Goal: Task Accomplishment & Management: Manage account settings

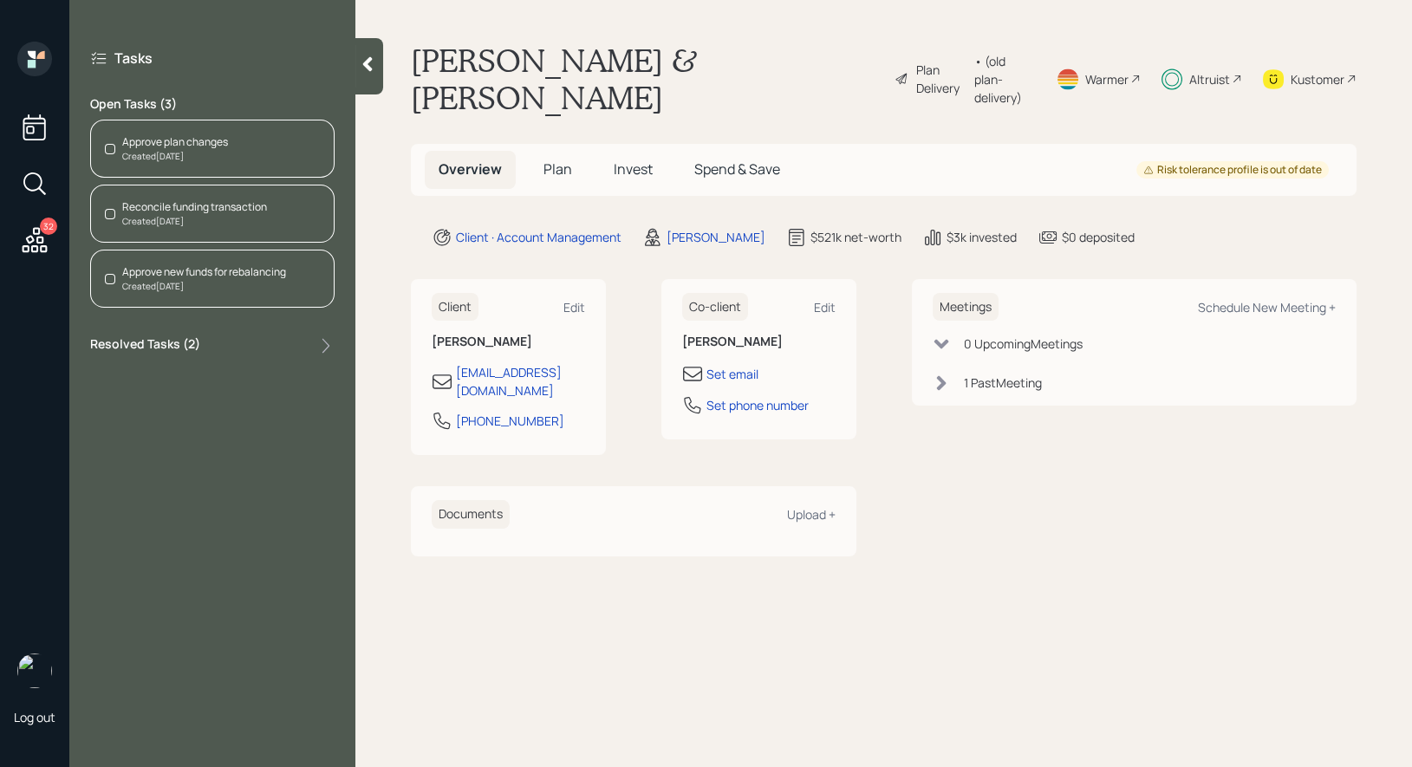
click at [631, 159] on span "Invest" at bounding box center [633, 168] width 39 height 19
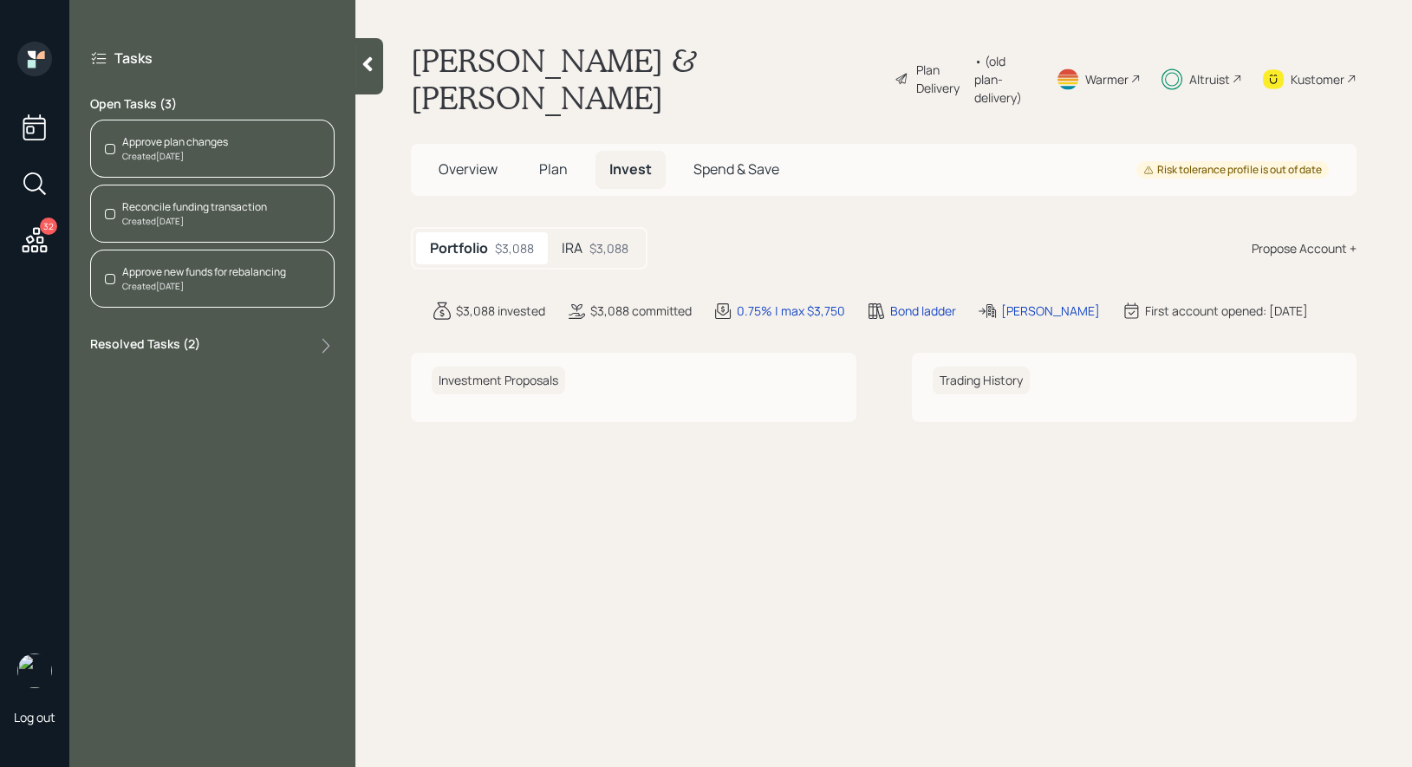
click at [574, 240] on h5 "IRA" at bounding box center [572, 248] width 21 height 16
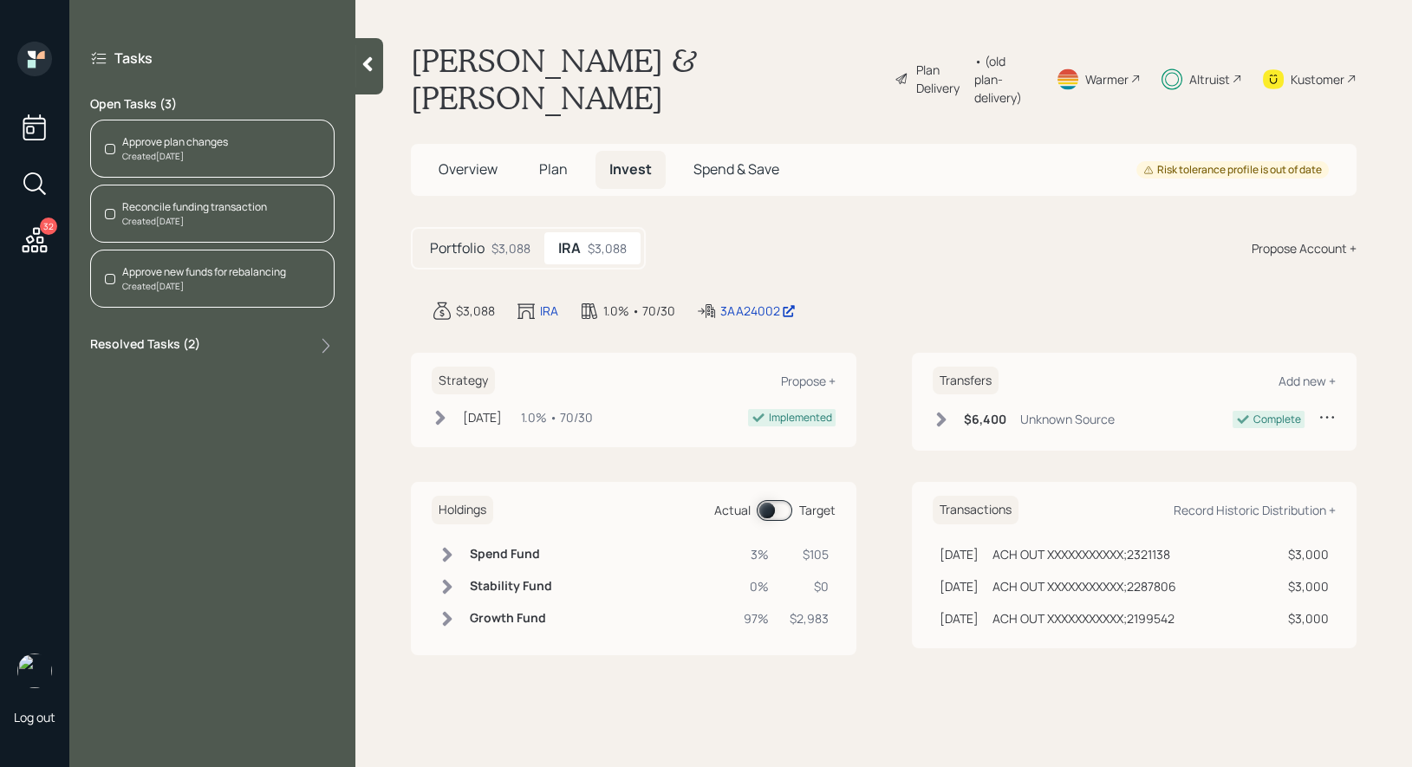
click at [767, 500] on span at bounding box center [775, 510] width 36 height 21
click at [779, 500] on span at bounding box center [775, 510] width 36 height 21
click at [768, 500] on span at bounding box center [775, 510] width 36 height 21
click at [157, 140] on div "Approve plan changes" at bounding box center [175, 142] width 106 height 16
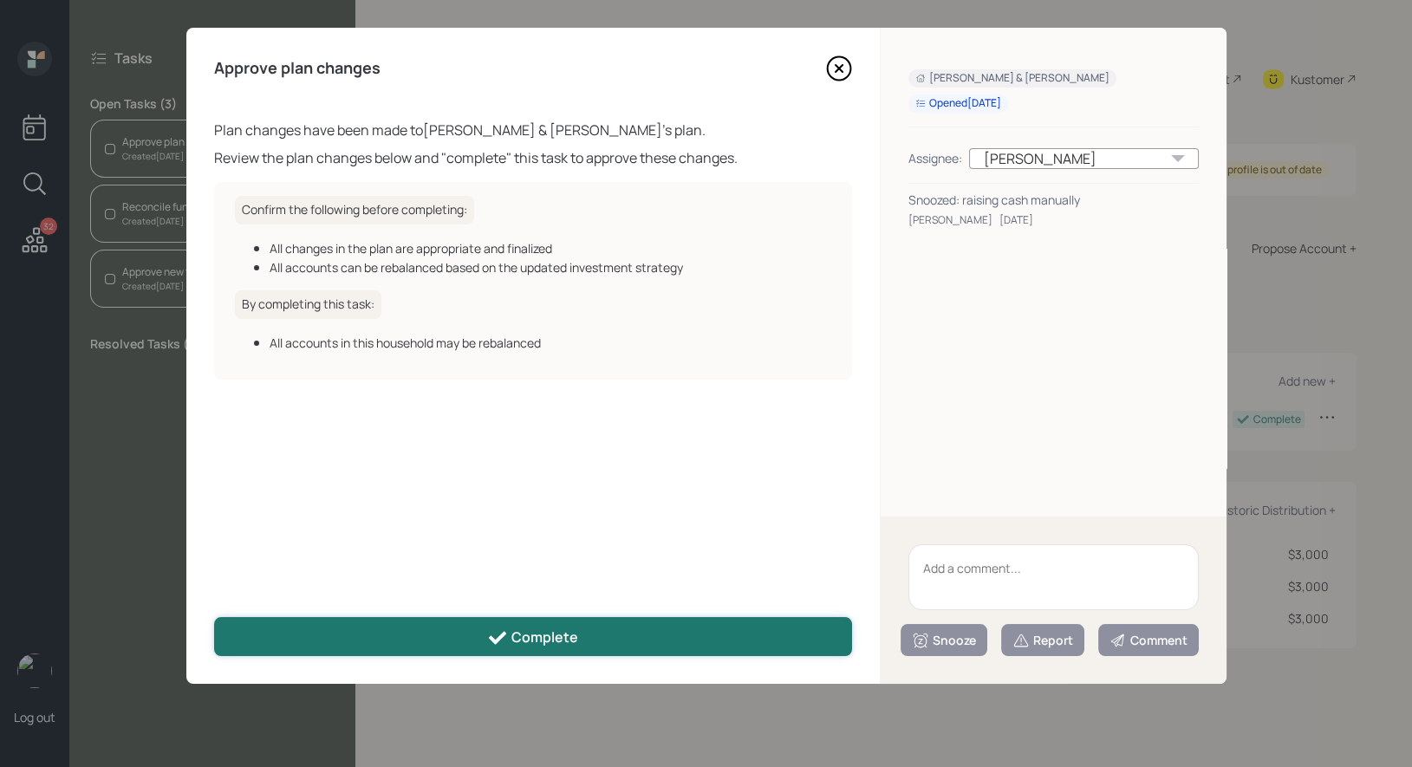
click at [460, 641] on button "Complete" at bounding box center [533, 636] width 638 height 39
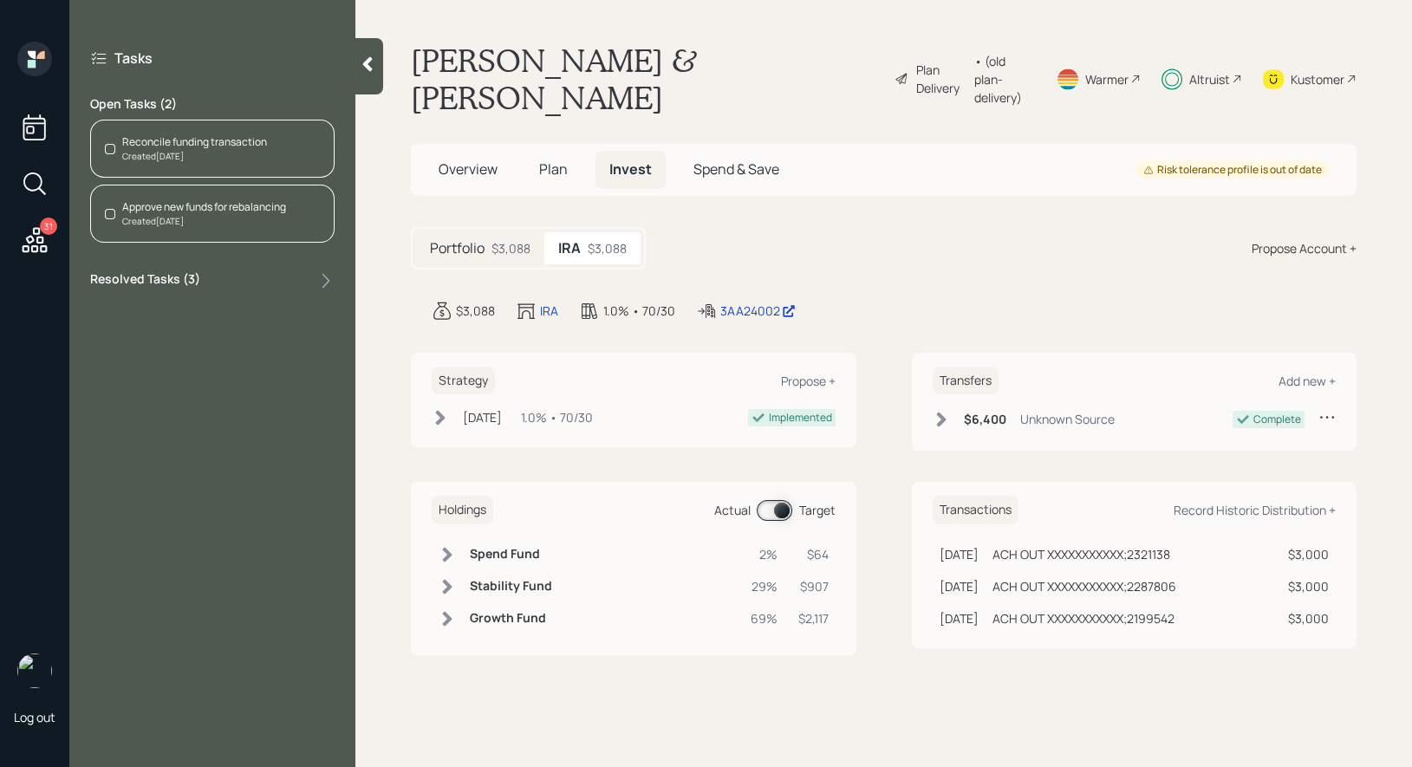
click at [228, 145] on div "Reconcile funding transaction" at bounding box center [194, 142] width 145 height 16
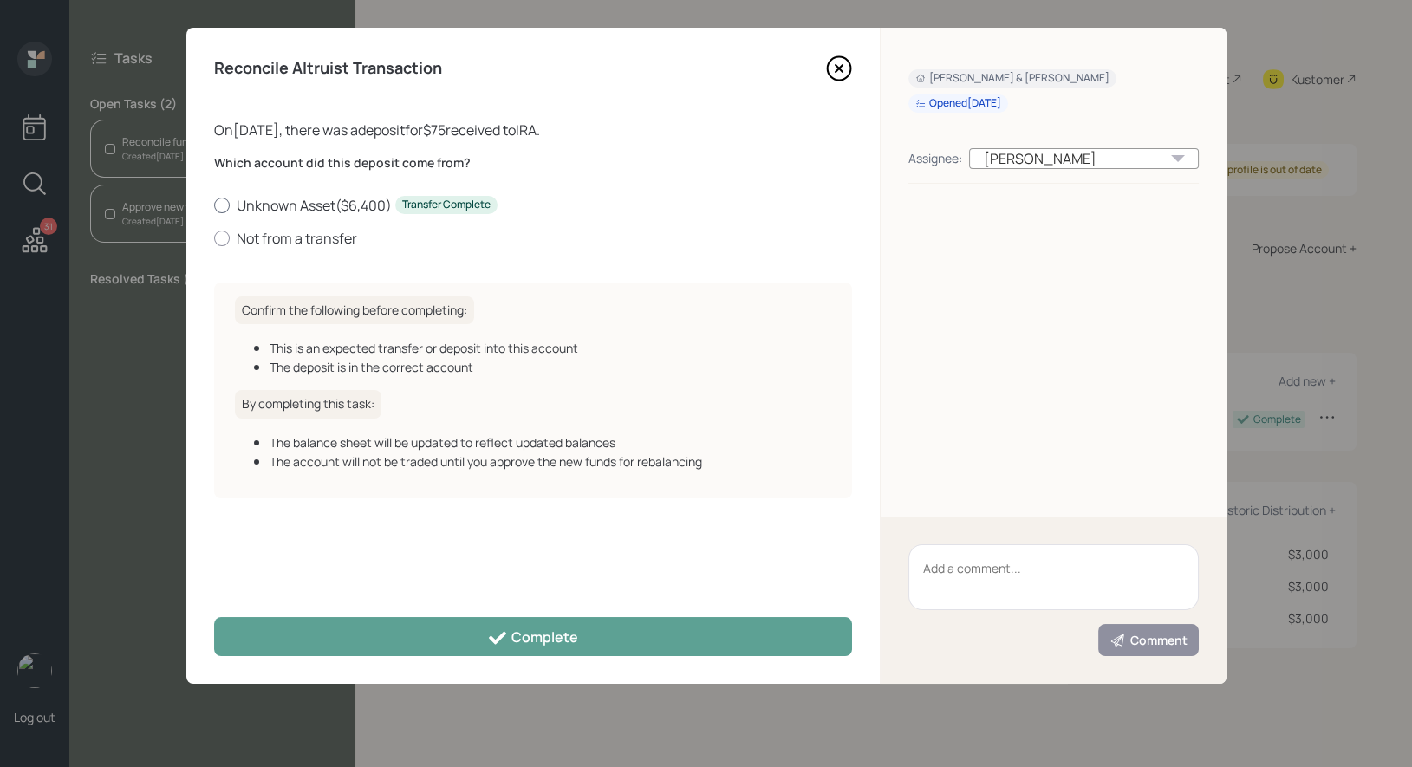
click at [224, 201] on div at bounding box center [222, 206] width 16 height 16
click at [214, 205] on input "Unknown Asset ( $6,400 ) Transfer Complete" at bounding box center [213, 205] width 1 height 1
radio input "true"
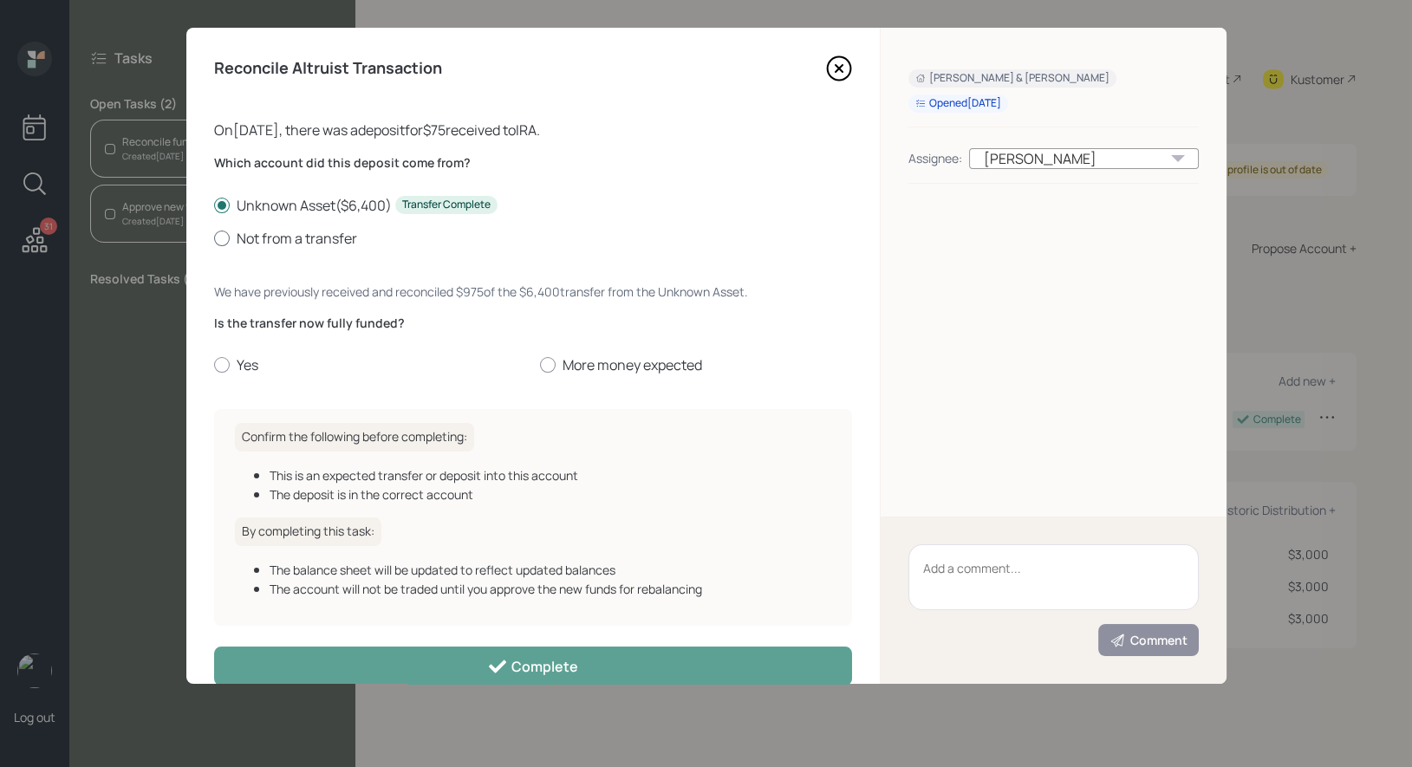
click at [222, 235] on div at bounding box center [222, 239] width 16 height 16
click at [214, 237] on input "Not from a transfer" at bounding box center [213, 237] width 1 height 1
radio input "true"
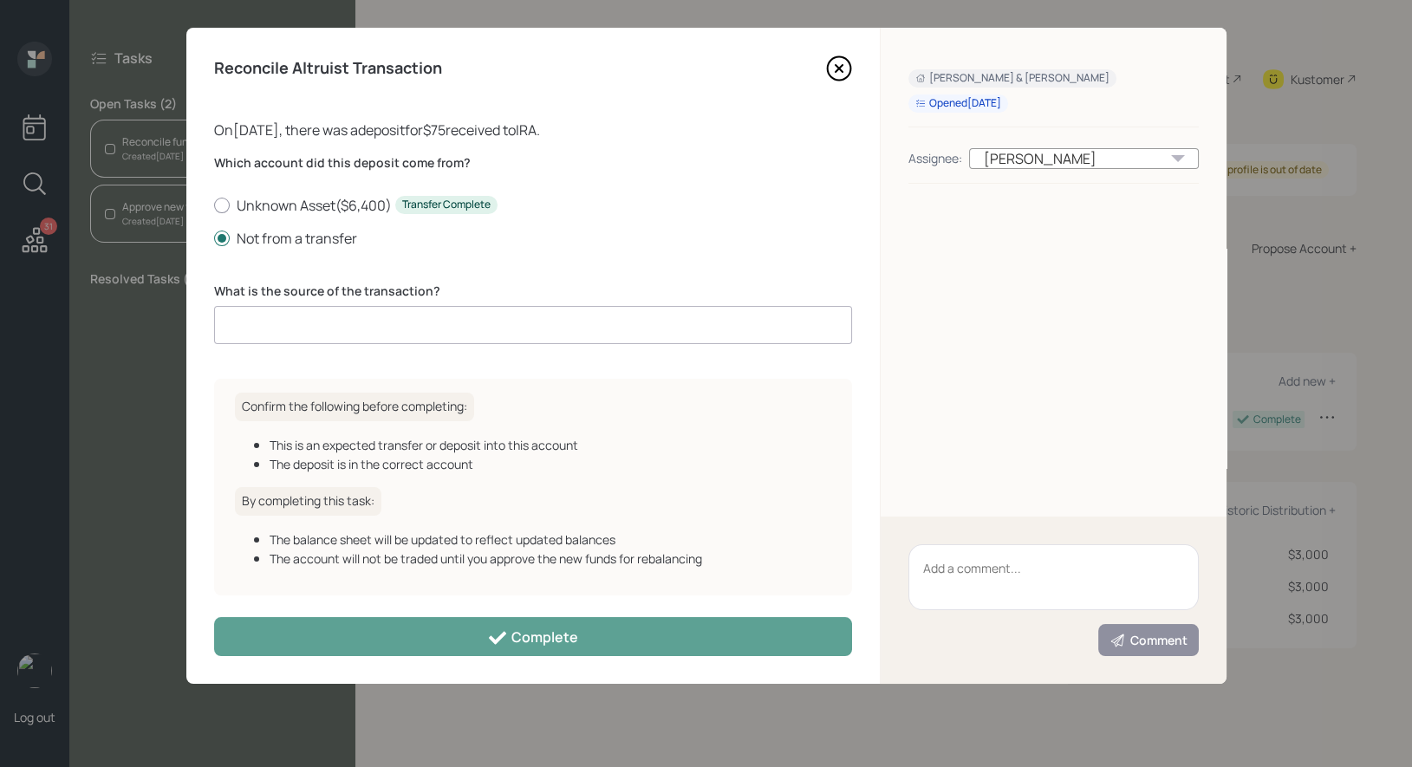
click at [242, 318] on input at bounding box center [533, 325] width 638 height 38
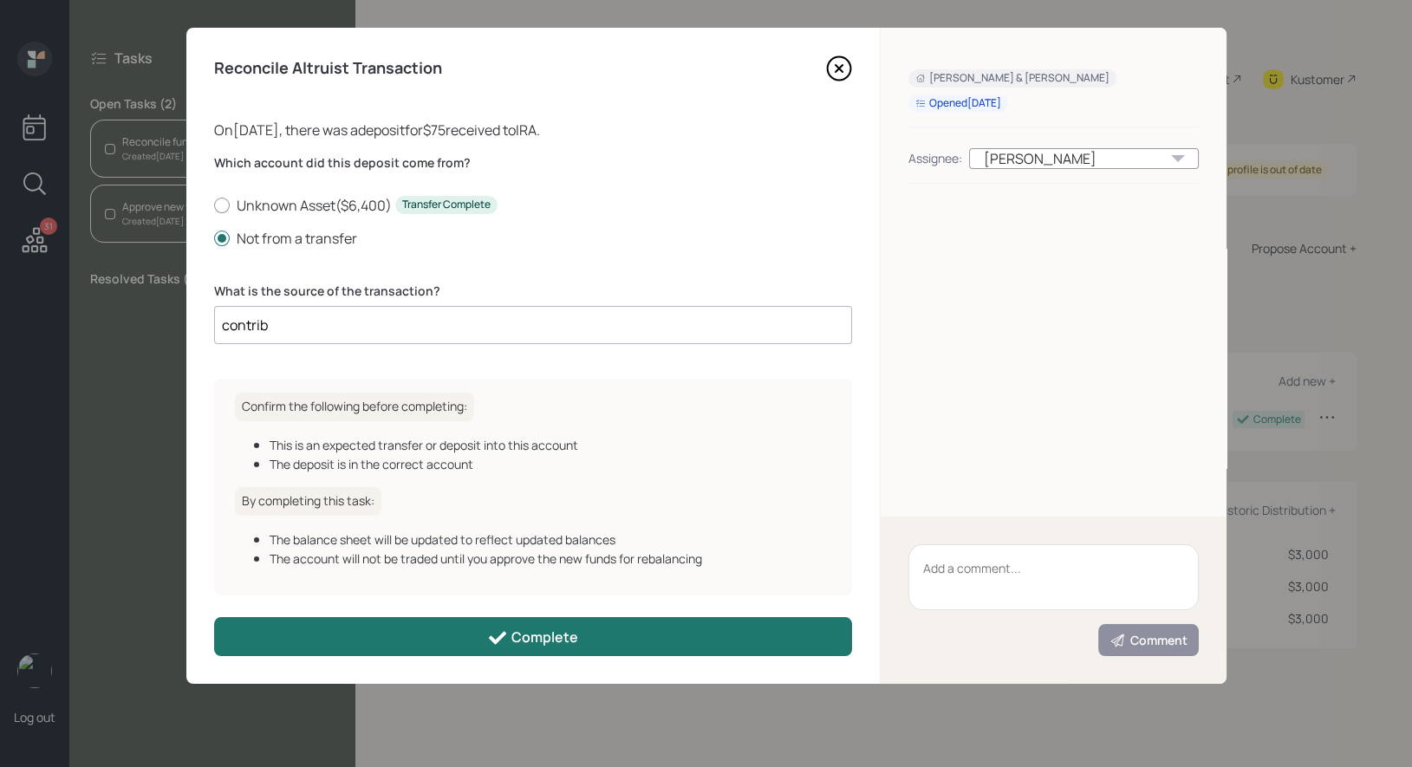
type input "contrib"
click at [374, 626] on button "Complete" at bounding box center [533, 636] width 638 height 39
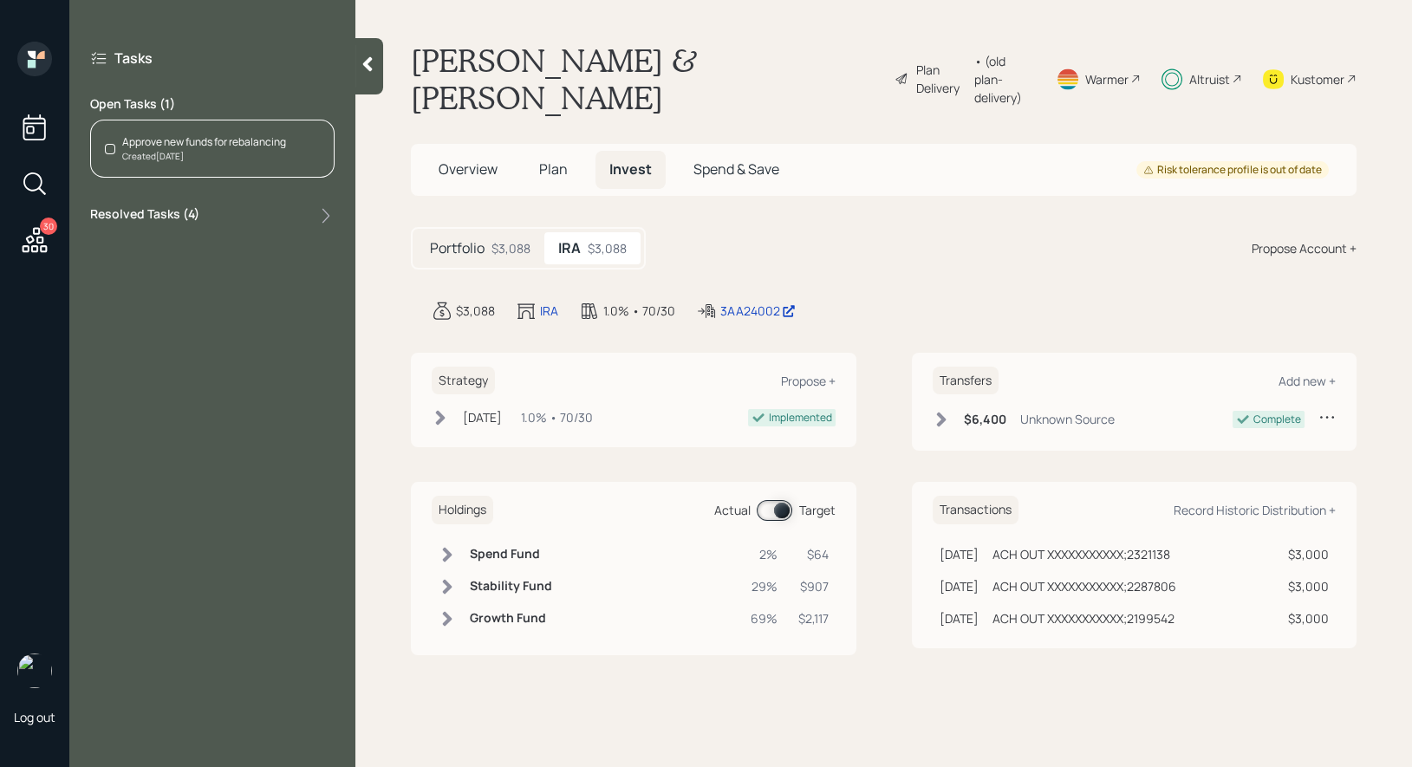
click at [179, 153] on div "Created [DATE]" at bounding box center [204, 156] width 164 height 13
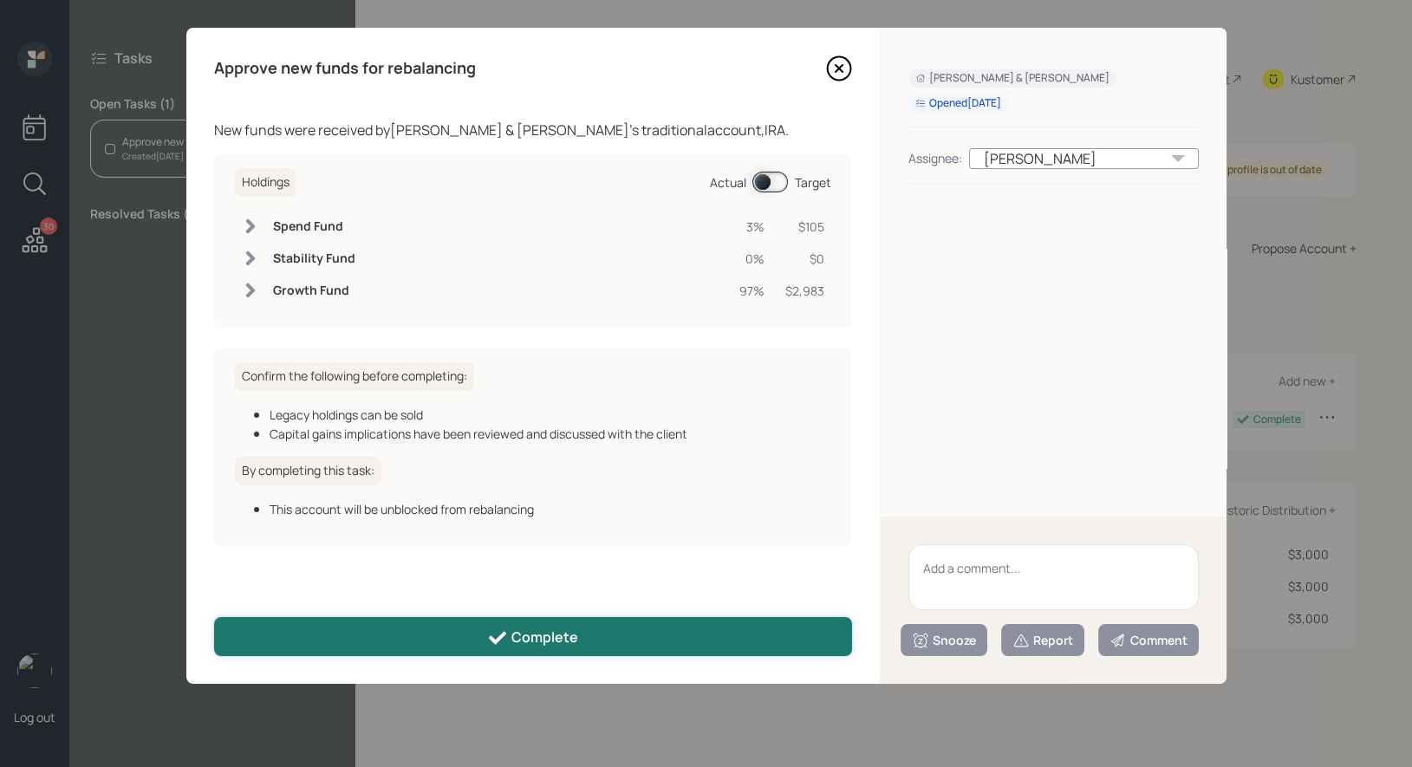
click at [554, 625] on button "Complete" at bounding box center [533, 636] width 638 height 39
